Goal: Information Seeking & Learning: Learn about a topic

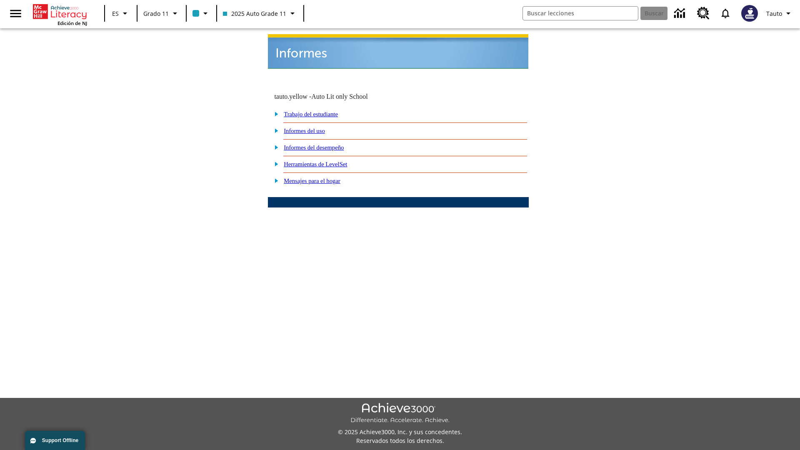
click at [311, 128] on link "Informes del uso" at bounding box center [304, 131] width 41 height 7
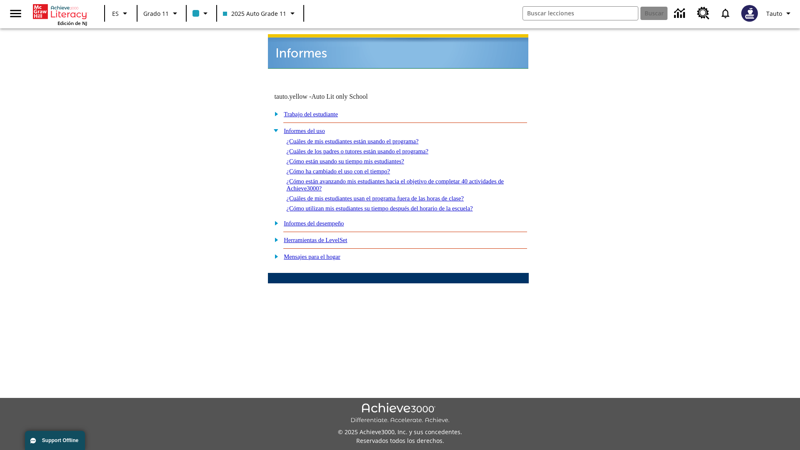
click at [364, 138] on link "¿Cuáles de mis estudiantes están usando el programa?" at bounding box center [352, 141] width 132 height 7
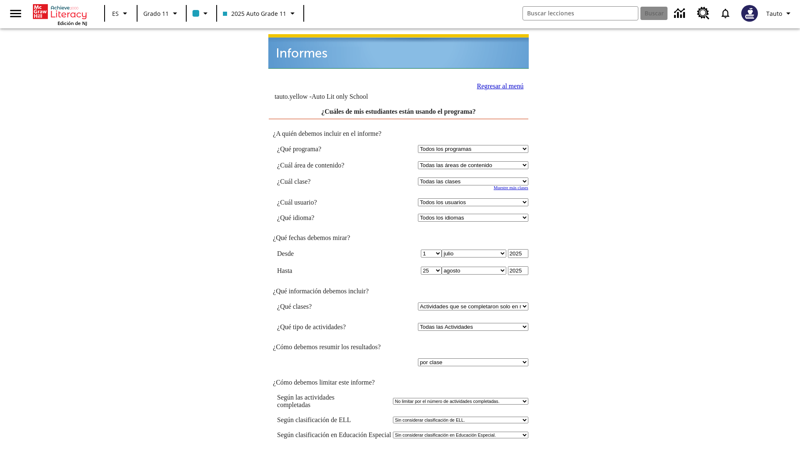
click at [497, 83] on link "Regresar al menú" at bounding box center [500, 86] width 47 height 7
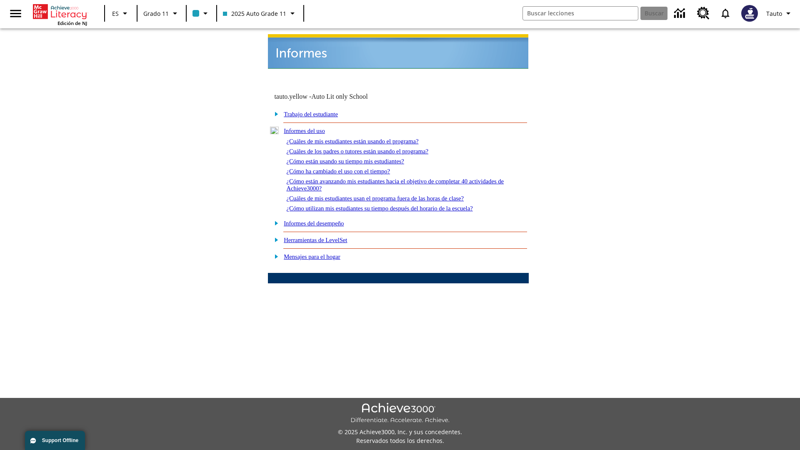
click at [355, 158] on link "¿Cómo están usando su tiempo mis estudiantes?" at bounding box center [345, 161] width 118 height 7
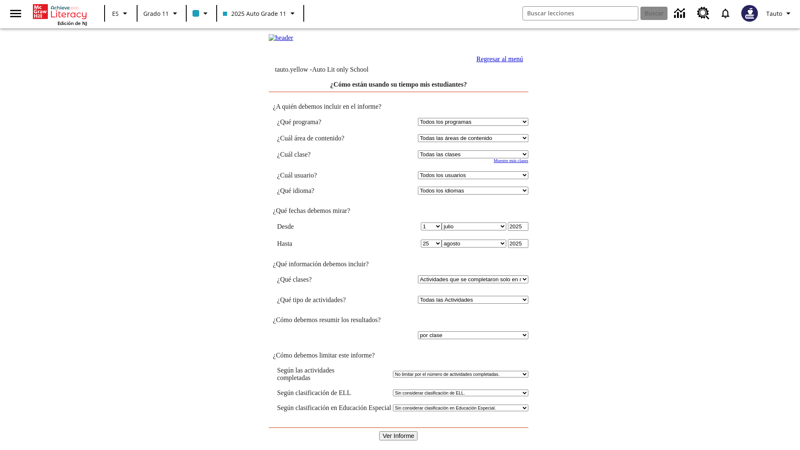
click at [399, 431] on input "Ver Informe" at bounding box center [398, 435] width 38 height 9
click at [497, 63] on link "Regresar al menú" at bounding box center [500, 58] width 47 height 7
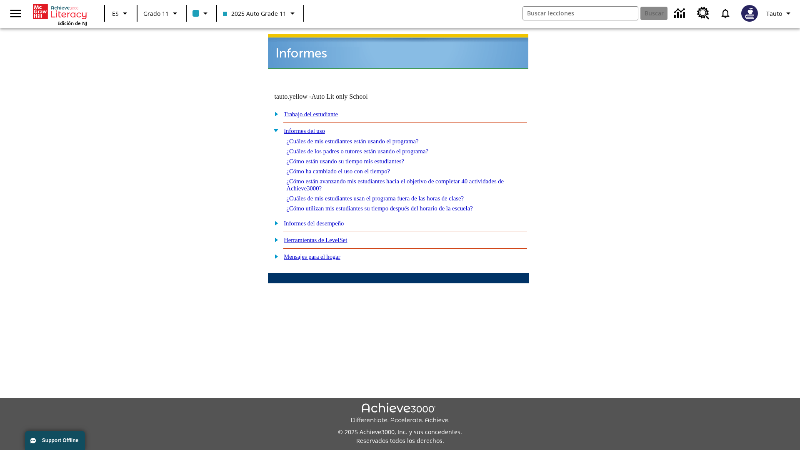
click at [394, 205] on link "¿Cómo utilizan mis estudiantes su tiempo después del horario de la escuela?" at bounding box center [379, 208] width 186 height 7
